Goal: Task Accomplishment & Management: Manage account settings

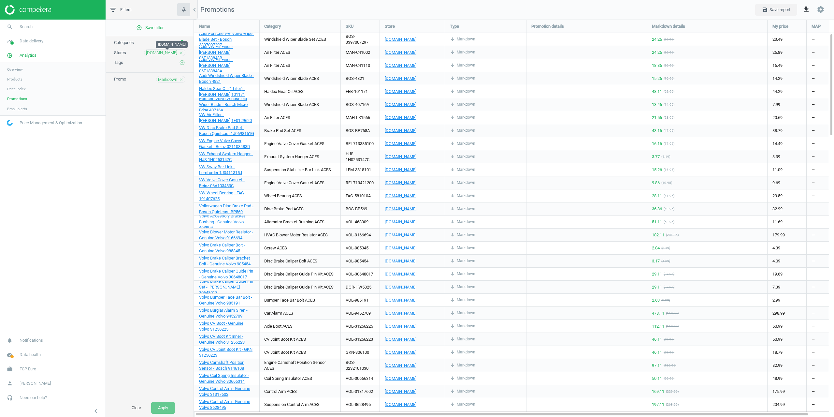
scroll to position [407, 650]
click at [166, 53] on span "[DOMAIN_NAME]" at bounding box center [161, 53] width 31 height 6
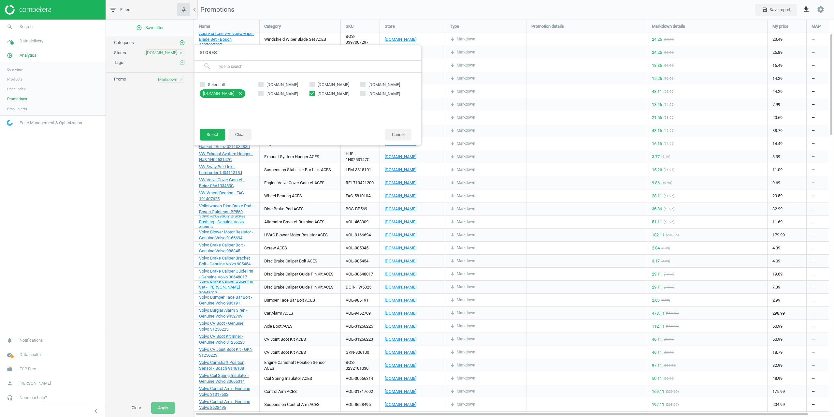
click at [315, 94] on label "[DOMAIN_NAME]" at bounding box center [334, 94] width 51 height 6
click at [314, 94] on input "[DOMAIN_NAME]" at bounding box center [312, 93] width 4 height 4
checkbox input "false"
click at [371, 93] on span "[DOMAIN_NAME]" at bounding box center [384, 94] width 34 height 6
click at [365, 93] on input "[DOMAIN_NAME]" at bounding box center [363, 93] width 4 height 4
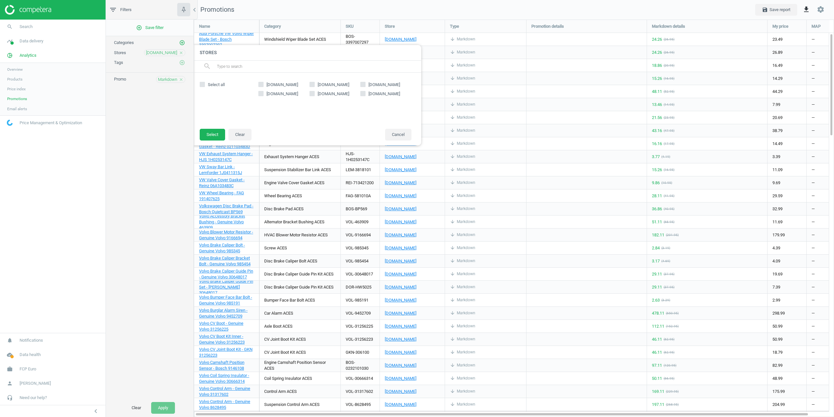
checkbox input "true"
click at [213, 132] on button "Select" at bounding box center [212, 135] width 25 height 12
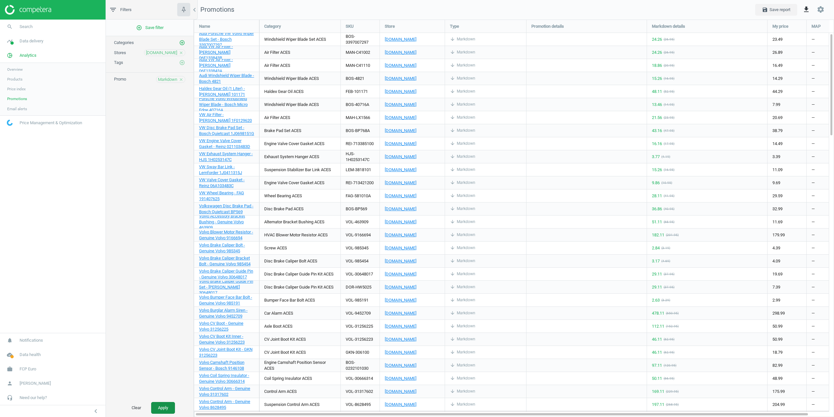
drag, startPoint x: 165, startPoint y: 405, endPoint x: 160, endPoint y: 408, distance: 5.7
click at [165, 404] on button "Apply" at bounding box center [163, 408] width 24 height 12
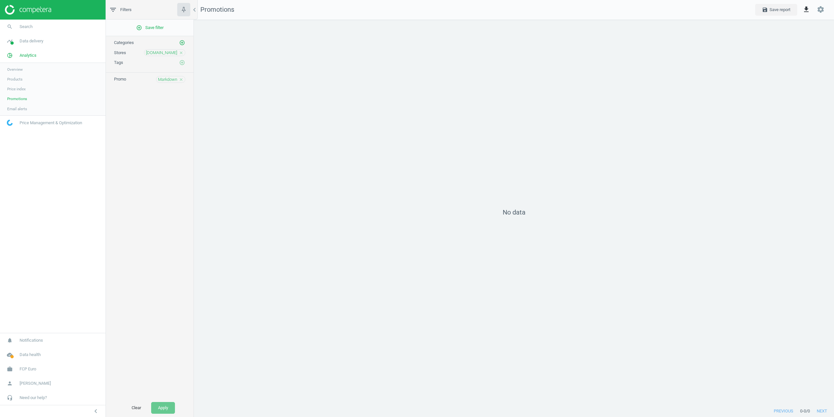
scroll to position [395, 650]
click at [170, 77] on span "Markdown" at bounding box center [167, 80] width 19 height 6
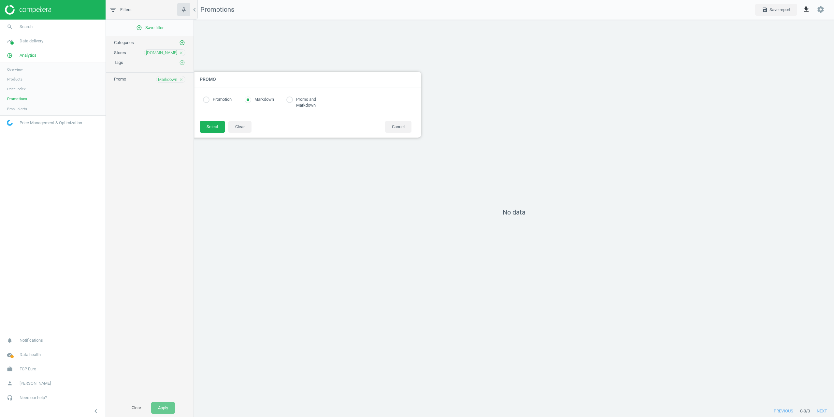
radio input "true"
drag, startPoint x: 205, startPoint y: 98, endPoint x: 215, endPoint y: 114, distance: 18.4
click at [206, 98] on input "radio" at bounding box center [206, 99] width 7 height 7
radio input "true"
click at [215, 131] on button "Select" at bounding box center [212, 127] width 25 height 12
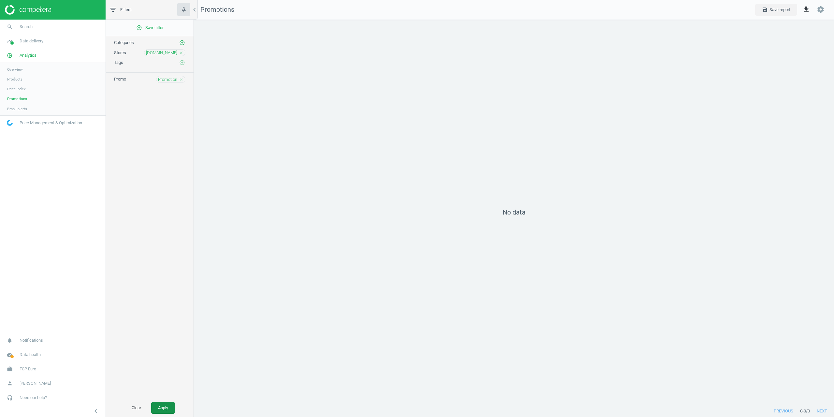
click at [167, 405] on button "Apply" at bounding box center [163, 408] width 24 height 12
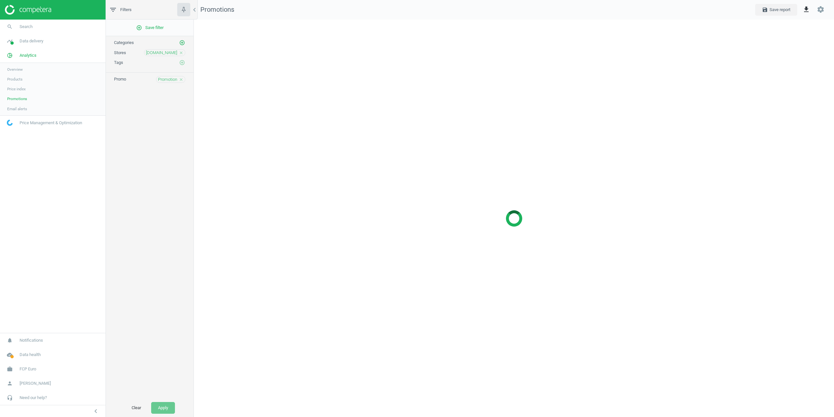
scroll to position [395, 650]
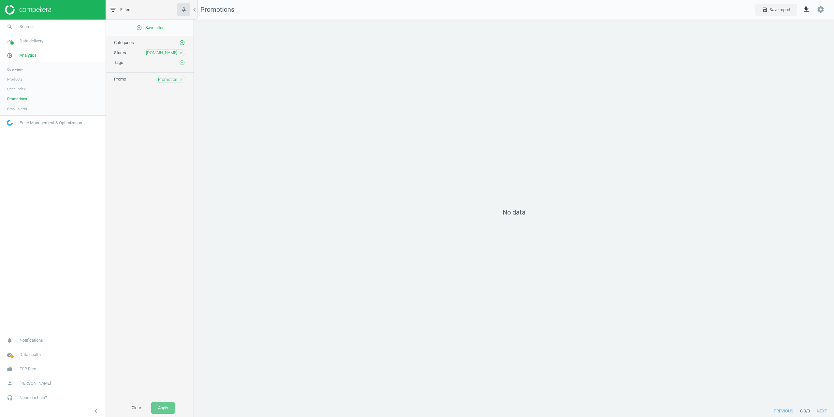
click at [302, 111] on div "No data" at bounding box center [514, 212] width 640 height 385
click at [183, 80] on icon "close" at bounding box center [181, 79] width 5 height 5
click at [20, 81] on span "Products" at bounding box center [14, 79] width 15 height 5
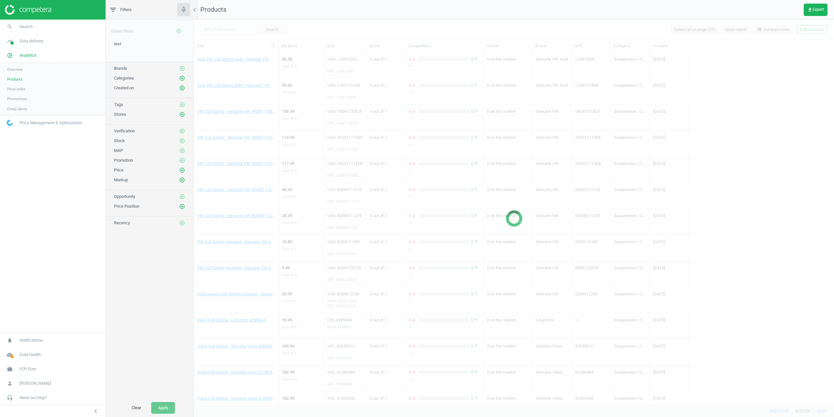
scroll to position [352, 0]
click at [182, 113] on icon "add_circle_outline" at bounding box center [182, 114] width 6 height 6
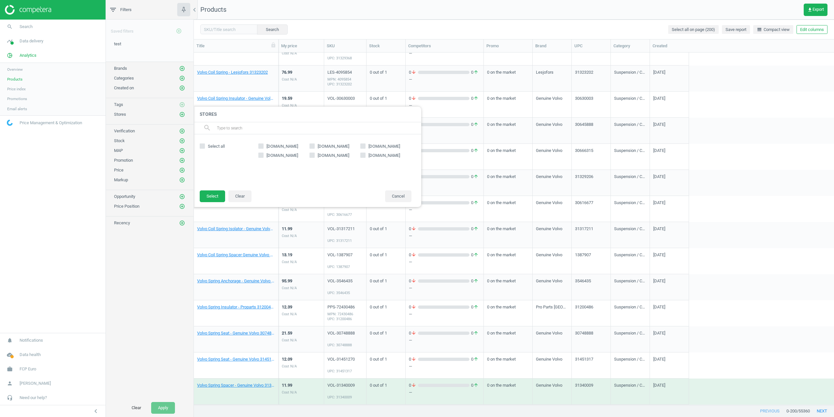
click at [364, 145] on input "[DOMAIN_NAME]" at bounding box center [363, 146] width 4 height 4
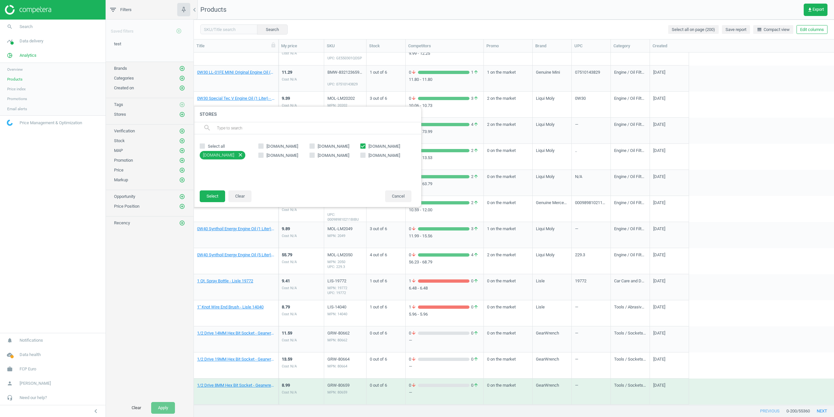
click at [365, 144] on icon at bounding box center [362, 145] width 5 height 5
click at [365, 144] on input "[DOMAIN_NAME]" at bounding box center [363, 146] width 4 height 4
checkbox input "false"
click at [363, 154] on input "[DOMAIN_NAME]" at bounding box center [363, 155] width 4 height 4
checkbox input "true"
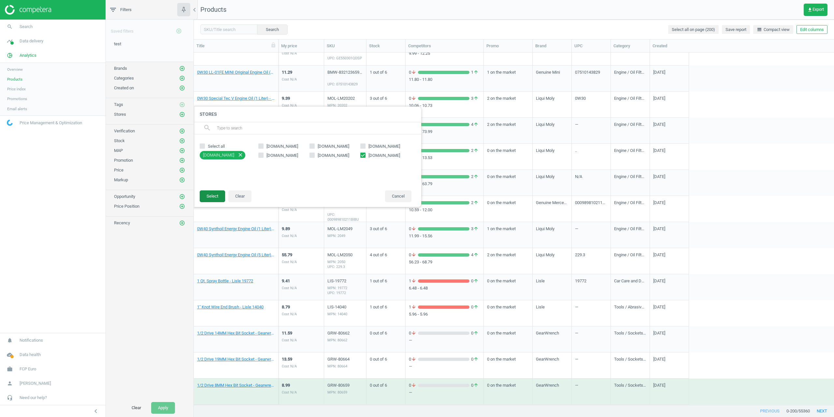
click at [215, 195] on button "Select" at bounding box center [212, 196] width 25 height 12
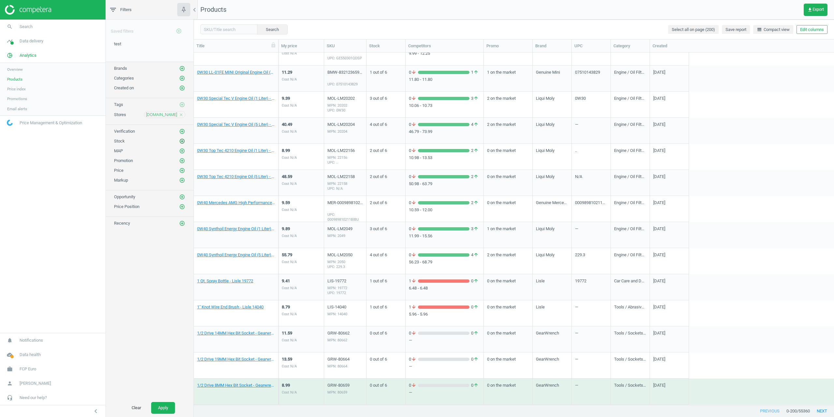
click at [181, 138] on icon "add_circle_outline" at bounding box center [182, 141] width 6 height 6
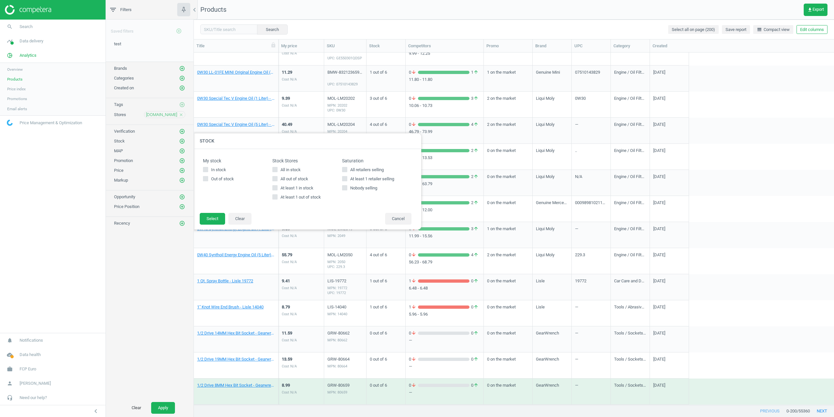
click at [276, 193] on div "All in stock All out of stock At least 1 in stock At least 1 out of stock" at bounding box center [306, 183] width 69 height 33
drag, startPoint x: 276, startPoint y: 187, endPoint x: 238, endPoint y: 214, distance: 46.7
click at [276, 187] on input "At least 1 in stock" at bounding box center [275, 187] width 4 height 4
checkbox input "true"
click at [216, 216] on button "Select" at bounding box center [212, 219] width 25 height 12
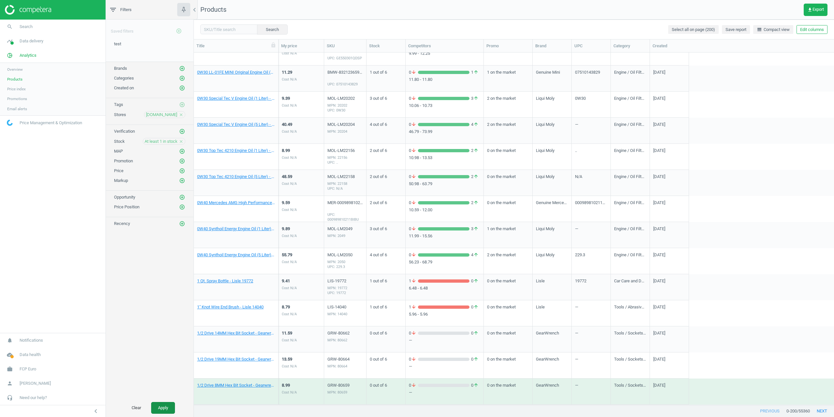
click at [164, 403] on button "Apply" at bounding box center [163, 408] width 24 height 12
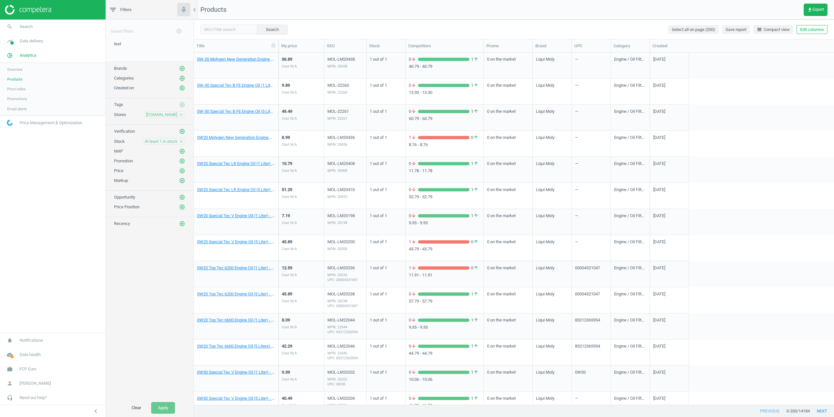
click at [360, 22] on div "Search Select all on page (200) Save report line_weight Compact view Edit colum…" at bounding box center [514, 30] width 640 height 20
click at [251, 60] on link "0W-20 Molygen New Generation Engine Oil (5 Liters) - Liqui Moly LM20438" at bounding box center [236, 59] width 78 height 6
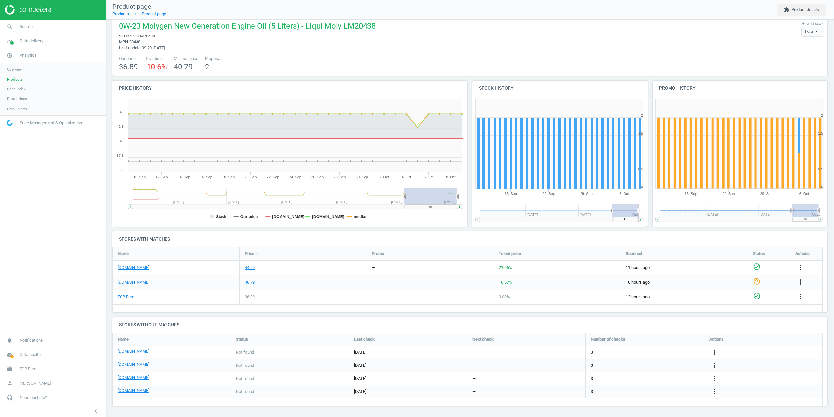
scroll to position [9, 0]
click at [88, 255] on nav "search Search timeline Data delivery Overview Matches dashboard Matches Rematch…" at bounding box center [53, 176] width 106 height 313
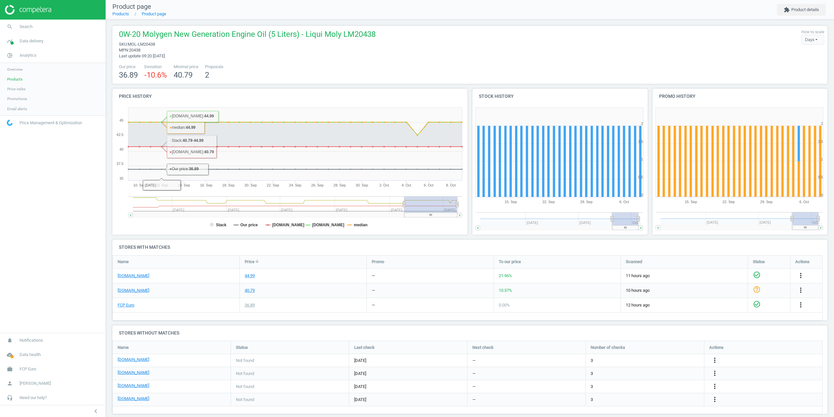
scroll to position [0, 0]
click at [142, 44] on span "MOL-LM20438" at bounding box center [141, 44] width 27 height 5
click at [155, 46] on span "MOL-LM20438" at bounding box center [141, 44] width 27 height 5
click at [158, 46] on span "sku : MOL-LM20438" at bounding box center [247, 45] width 257 height 6
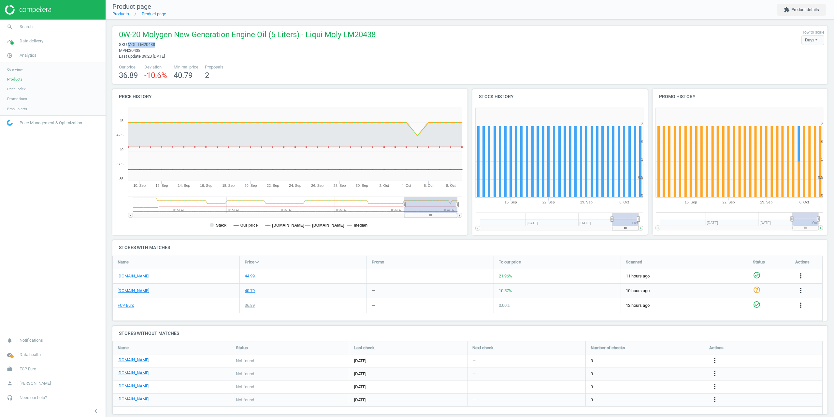
drag, startPoint x: 158, startPoint y: 46, endPoint x: 133, endPoint y: 44, distance: 24.5
click at [133, 44] on span "sku : MOL-LM20438" at bounding box center [247, 45] width 257 height 6
drag, startPoint x: 134, startPoint y: 276, endPoint x: 134, endPoint y: 291, distance: 15.3
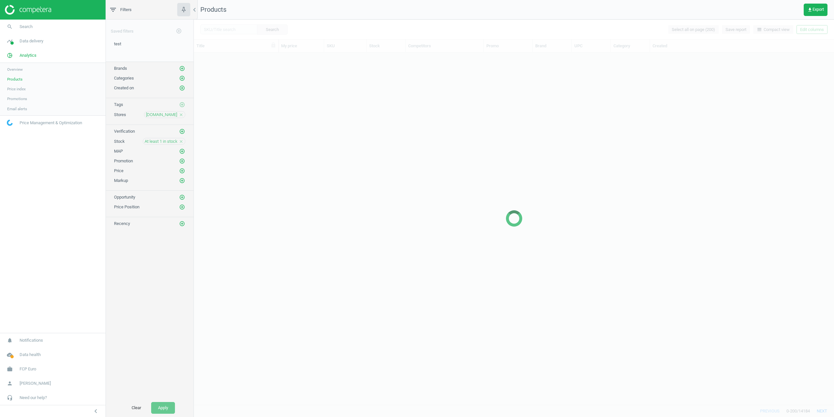
scroll to position [347, 635]
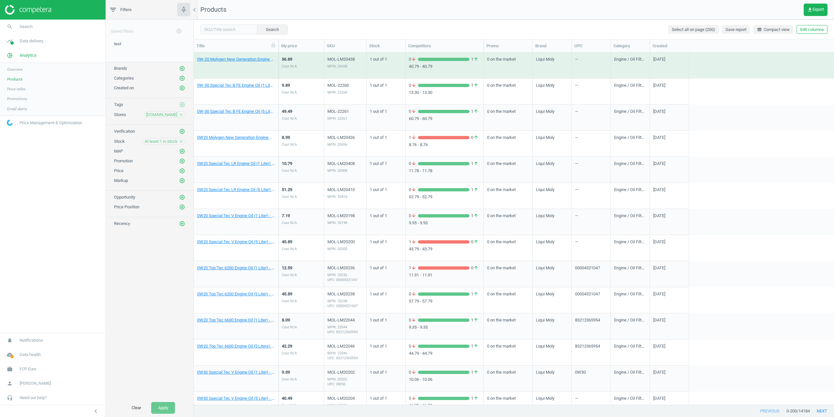
click at [311, 2] on nav "Products get_app Export" at bounding box center [514, 10] width 640 height 20
click at [220, 59] on link "0W-20 Molygen New Generation Engine Oil (5 Liters) - Liqui Moly LM20438" at bounding box center [236, 59] width 78 height 6
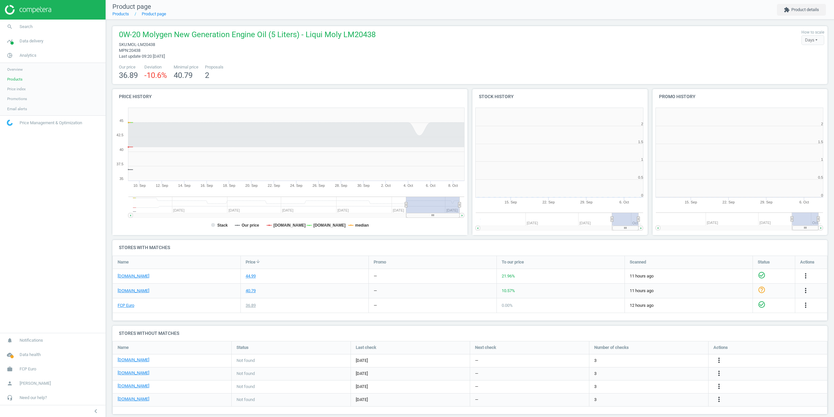
scroll to position [140, 184]
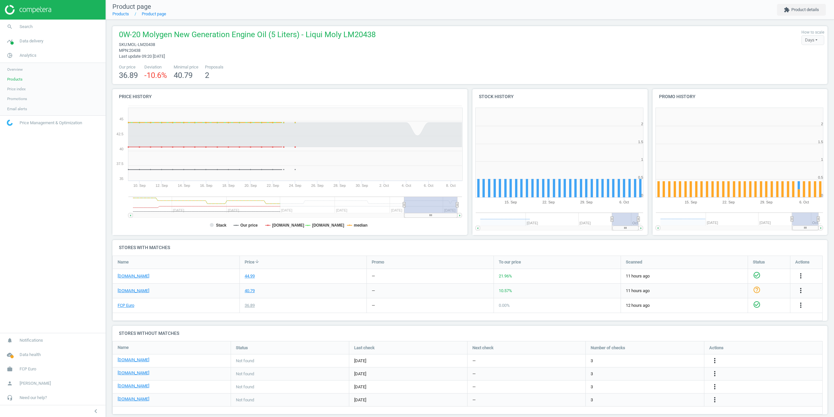
drag, startPoint x: 213, startPoint y: 60, endPoint x: 214, endPoint y: 55, distance: 4.7
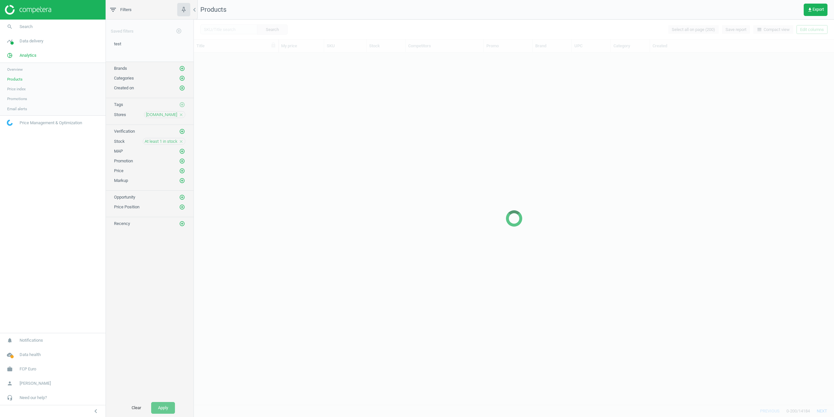
scroll to position [347, 635]
click at [157, 137] on div "Stock At least 1 in stock close" at bounding box center [150, 140] width 88 height 10
click at [155, 139] on span "At least 1 in stock" at bounding box center [161, 141] width 33 height 6
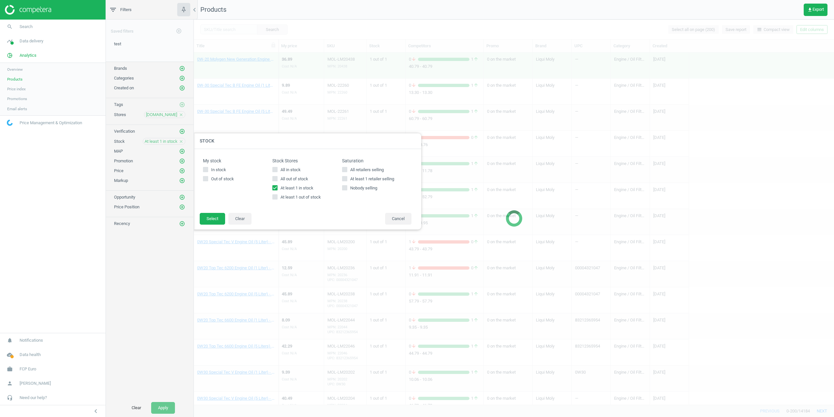
click at [278, 197] on label "At least 1 out of stock" at bounding box center [306, 197] width 69 height 6
click at [277, 197] on input "At least 1 out of stock" at bounding box center [275, 196] width 4 height 4
checkbox input "true"
drag, startPoint x: 276, startPoint y: 190, endPoint x: 269, endPoint y: 197, distance: 9.4
click at [276, 190] on span at bounding box center [274, 188] width 5 height 5
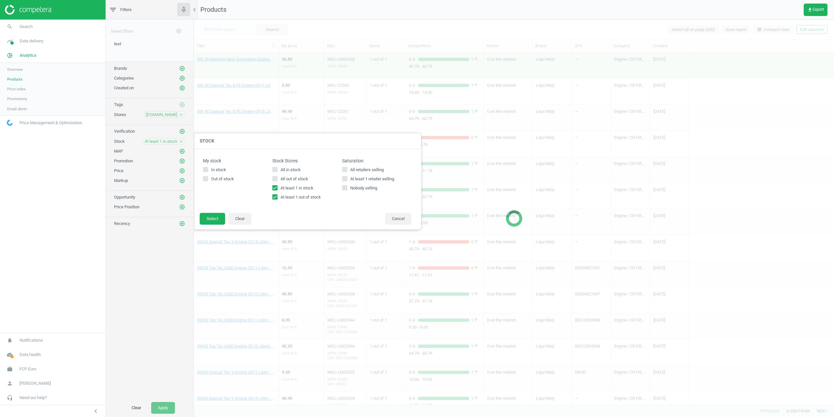
click at [276, 190] on input "At least 1 in stock" at bounding box center [275, 187] width 4 height 4
checkbox input "false"
click at [212, 216] on button "Select" at bounding box center [212, 219] width 25 height 12
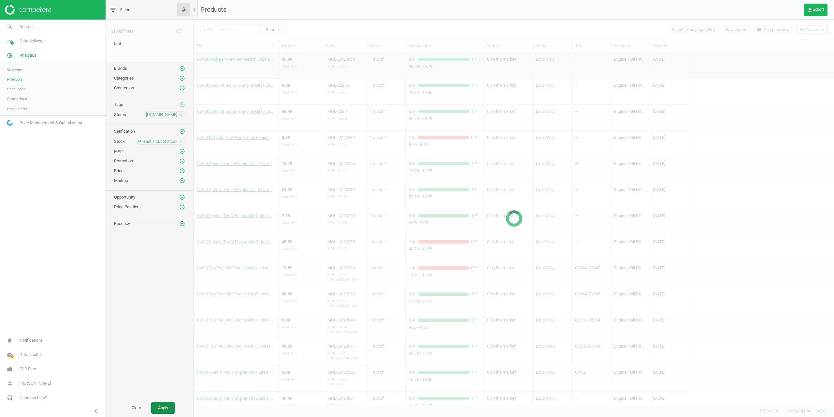
click at [170, 403] on button "Apply" at bounding box center [163, 408] width 24 height 12
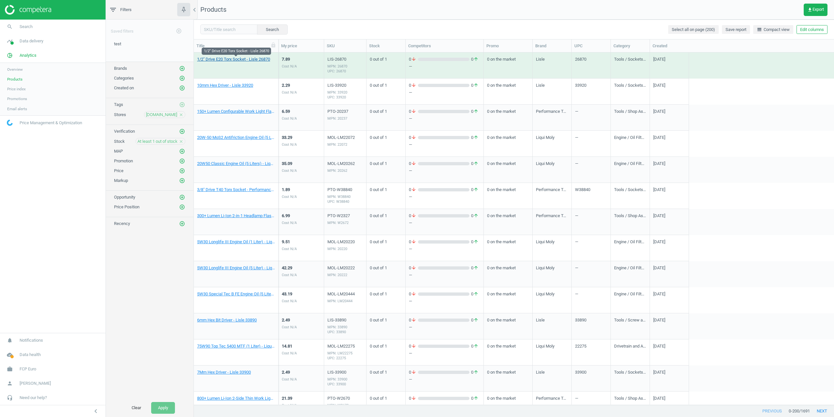
click at [212, 58] on link "1/2" Drive E20 Torx Socket - Lisle 26870" at bounding box center [233, 59] width 73 height 6
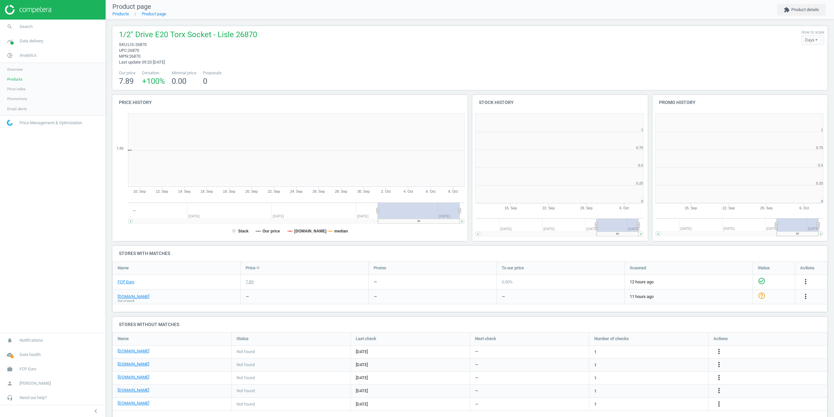
scroll to position [3, 3]
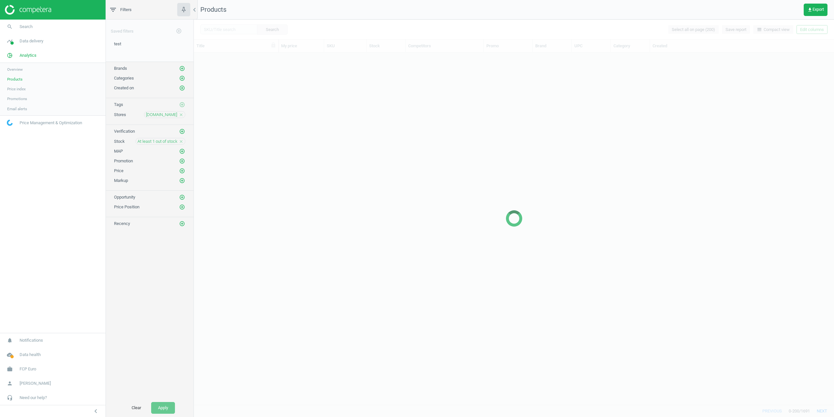
scroll to position [347, 635]
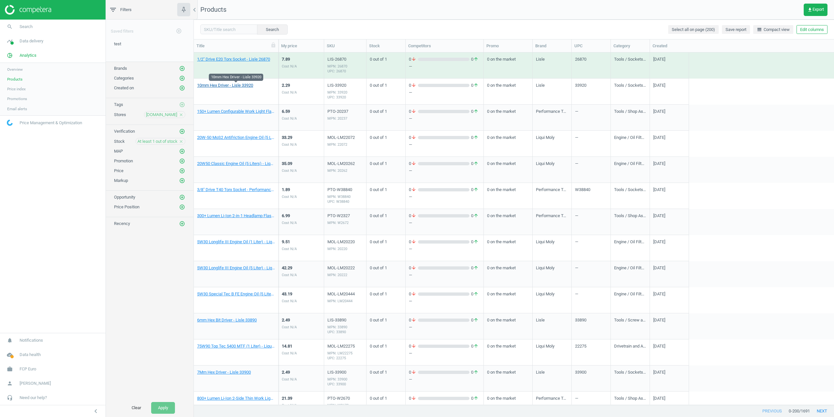
click at [222, 88] on link "10mm Hex Driver - Lisle 33920" at bounding box center [225, 85] width 56 height 6
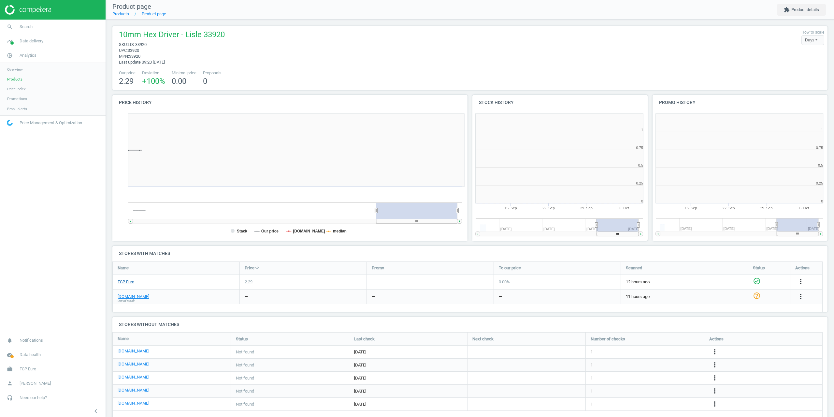
scroll to position [140, 184]
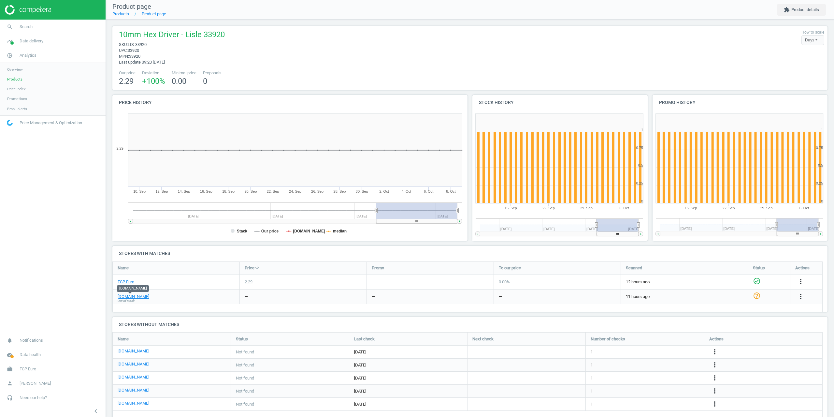
drag, startPoint x: 256, startPoint y: 79, endPoint x: 329, endPoint y: 70, distance: 73.2
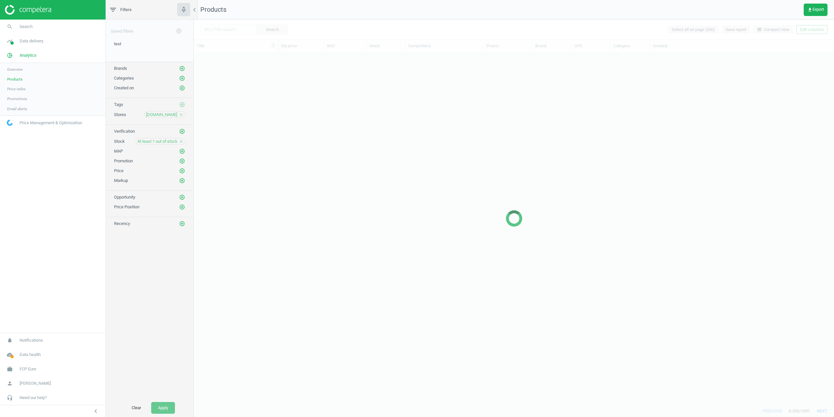
scroll to position [347, 635]
